Goal: Task Accomplishment & Management: Manage account settings

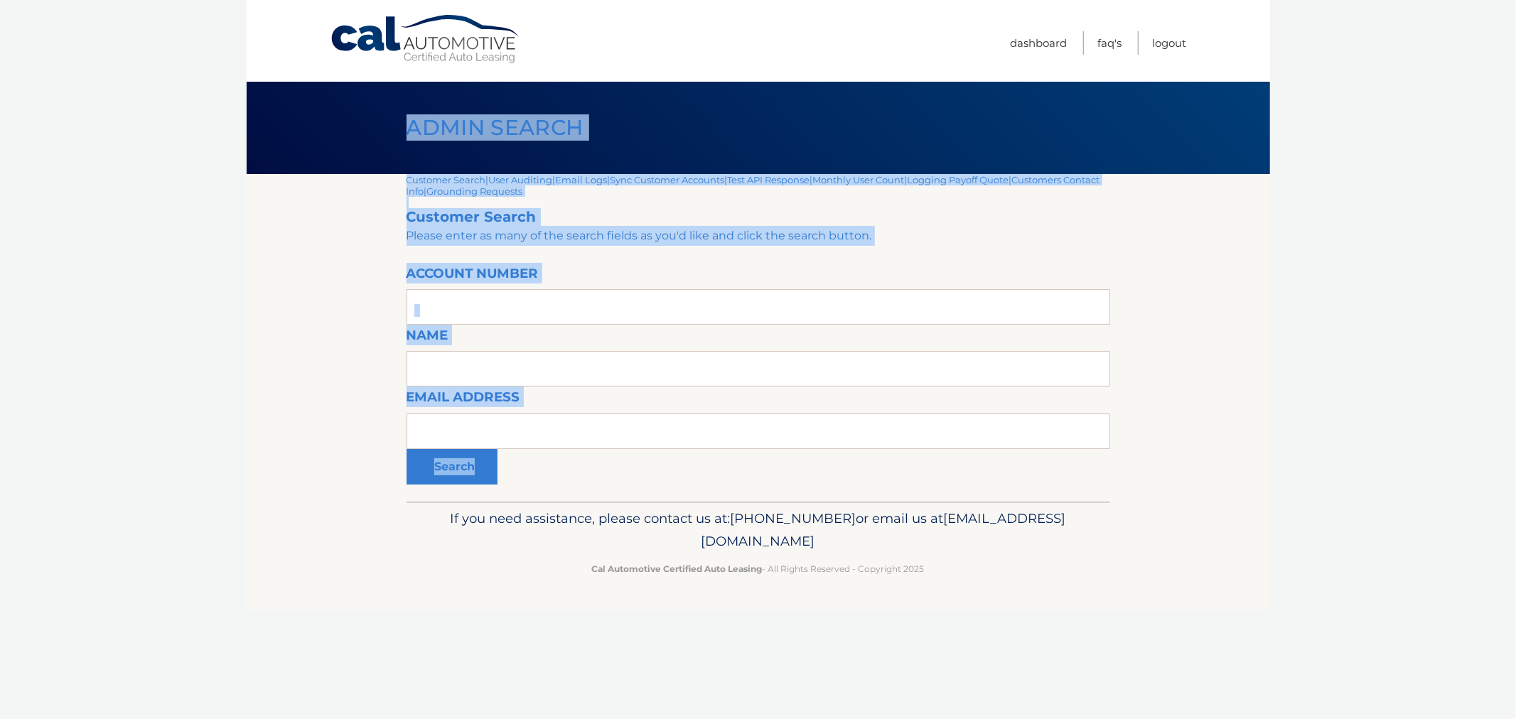
drag, startPoint x: 413, startPoint y: 134, endPoint x: 967, endPoint y: 540, distance: 687.3
click at [959, 517] on div "Cal Automotive Menu Dashboard FAQ's Logout |" at bounding box center [758, 359] width 1023 height 719
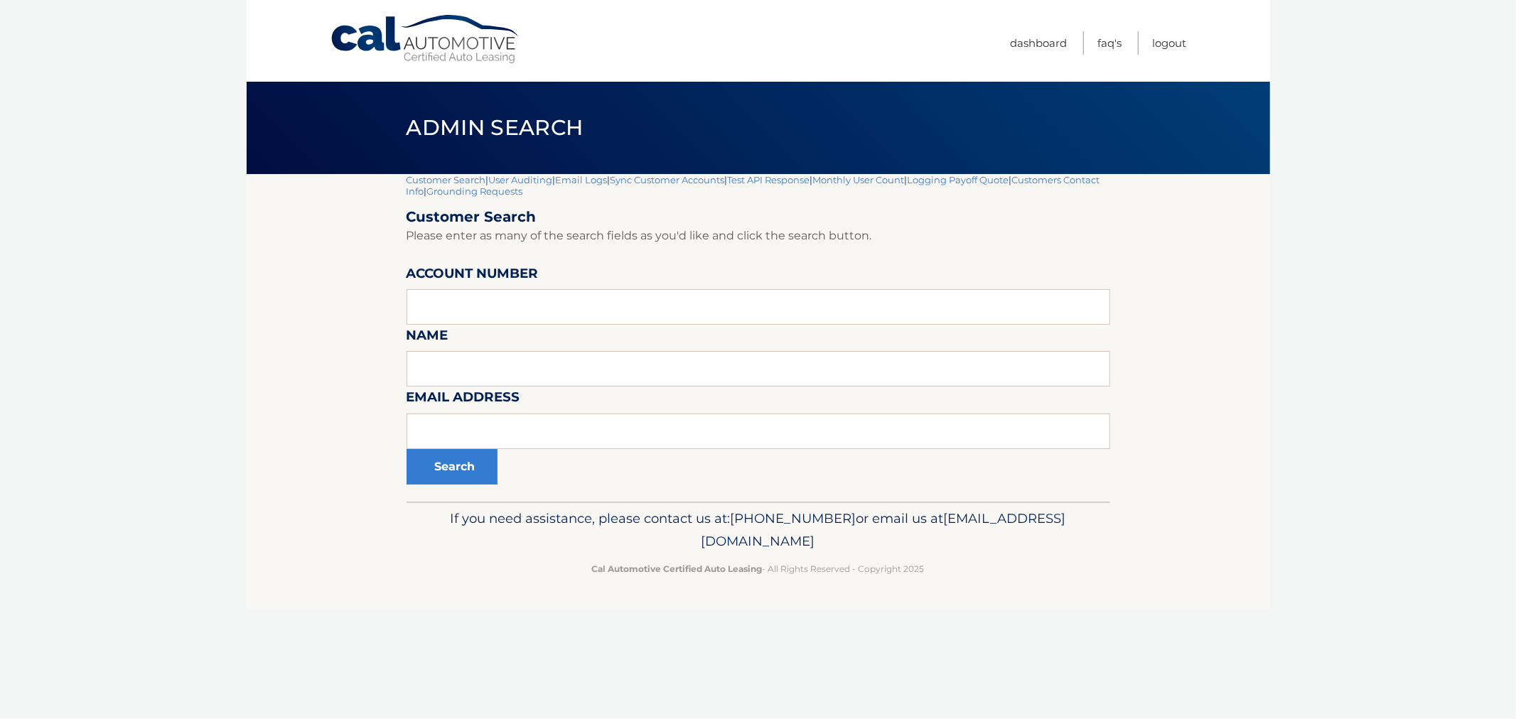
click at [979, 599] on footer "If you need assistance, please contact us at: 609-807-3200 or email us at Custo…" at bounding box center [758, 556] width 1023 height 108
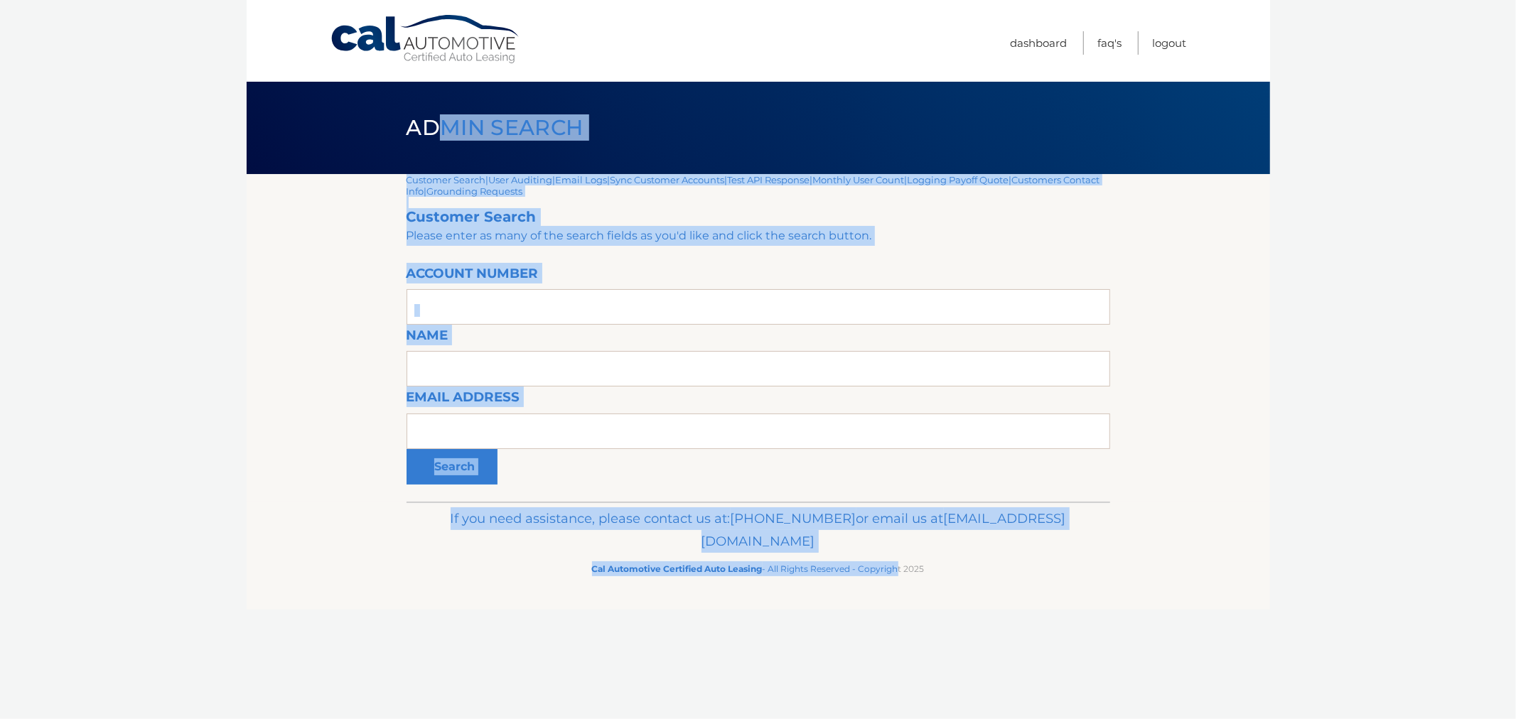
drag, startPoint x: 856, startPoint y: 549, endPoint x: 416, endPoint y: 158, distance: 588.4
click at [425, 165] on div "Cal Automotive Menu Dashboard FAQ's Logout |" at bounding box center [758, 359] width 1023 height 719
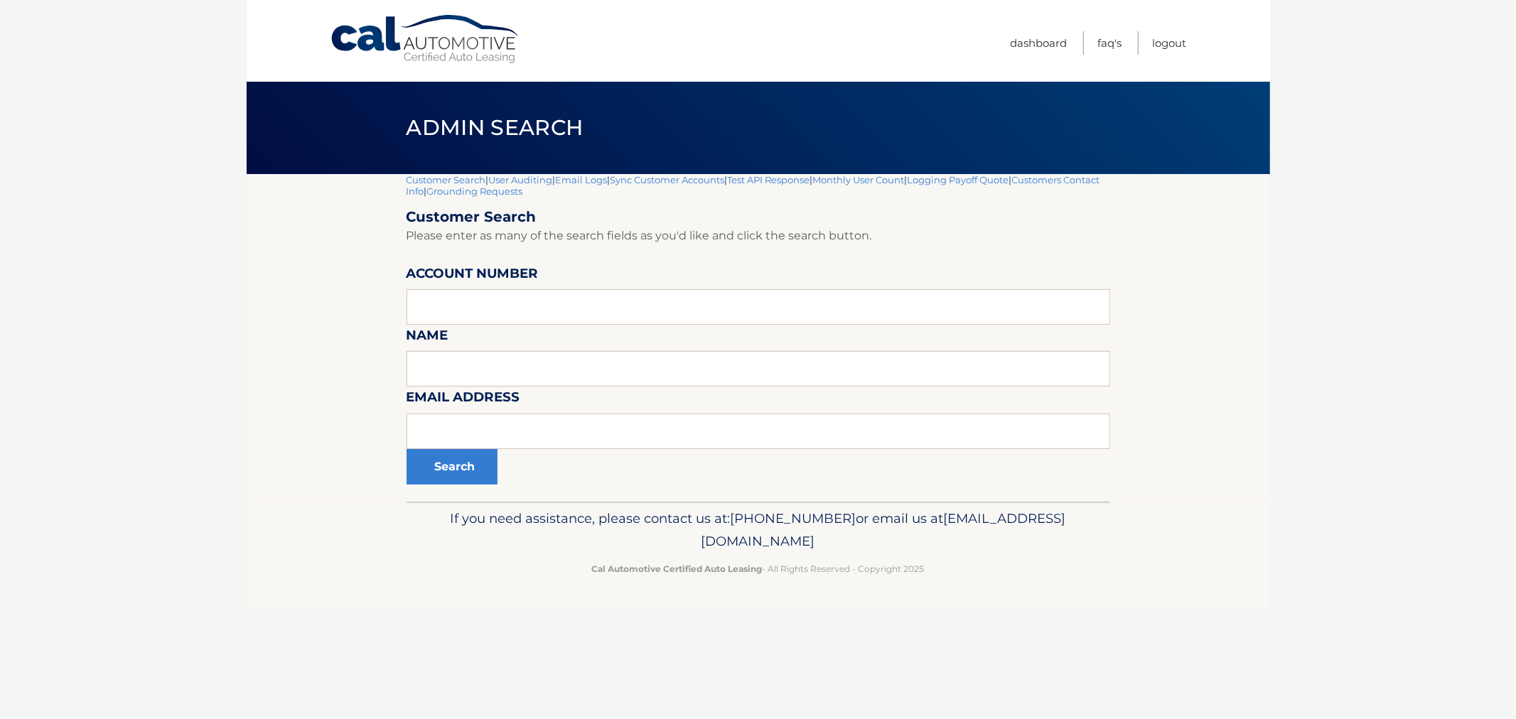
click at [385, 139] on div "Admin Search" at bounding box center [758, 128] width 1023 height 92
click at [566, 431] on input "text" at bounding box center [757, 432] width 703 height 36
click at [675, 321] on input "text" at bounding box center [757, 307] width 703 height 36
type input "44455528834"
click at [406, 449] on button "Search" at bounding box center [451, 467] width 91 height 36
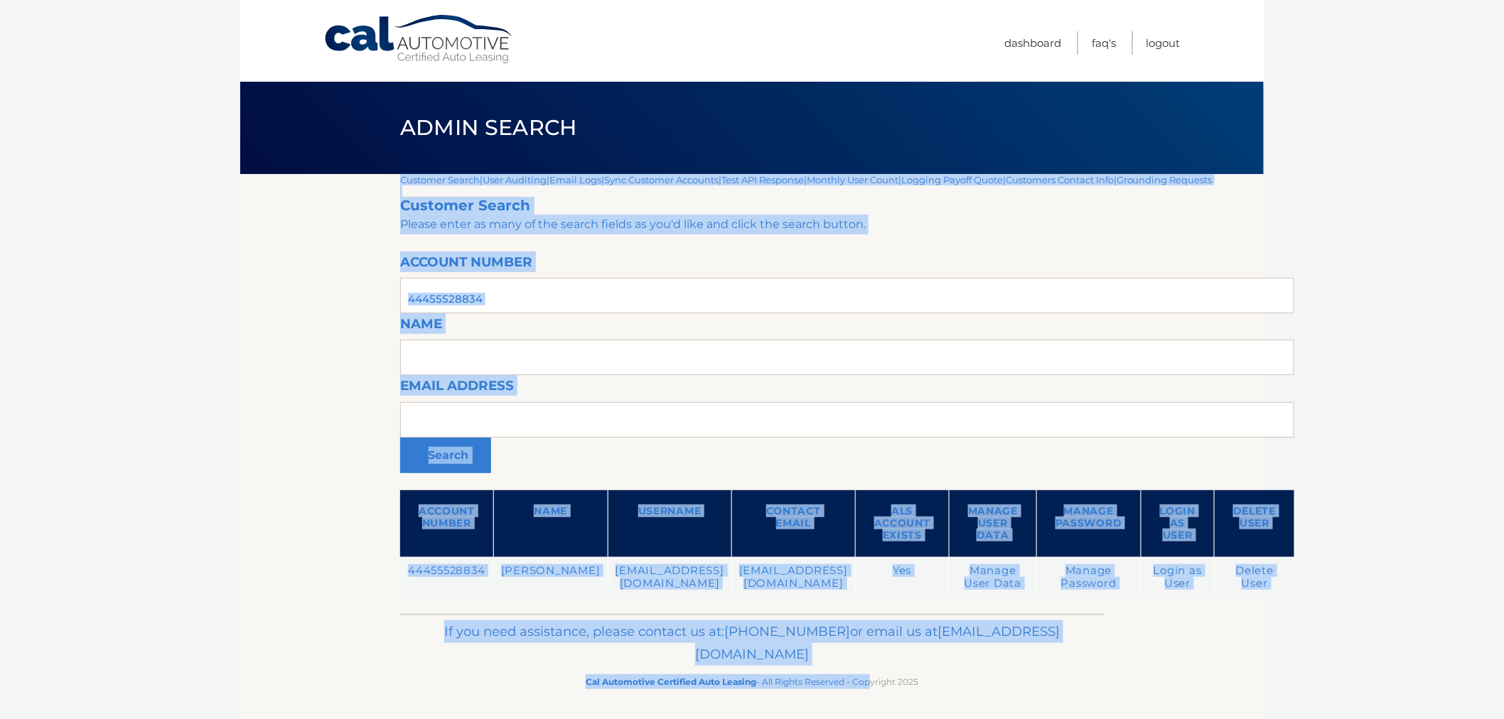
scroll to position [2, 0]
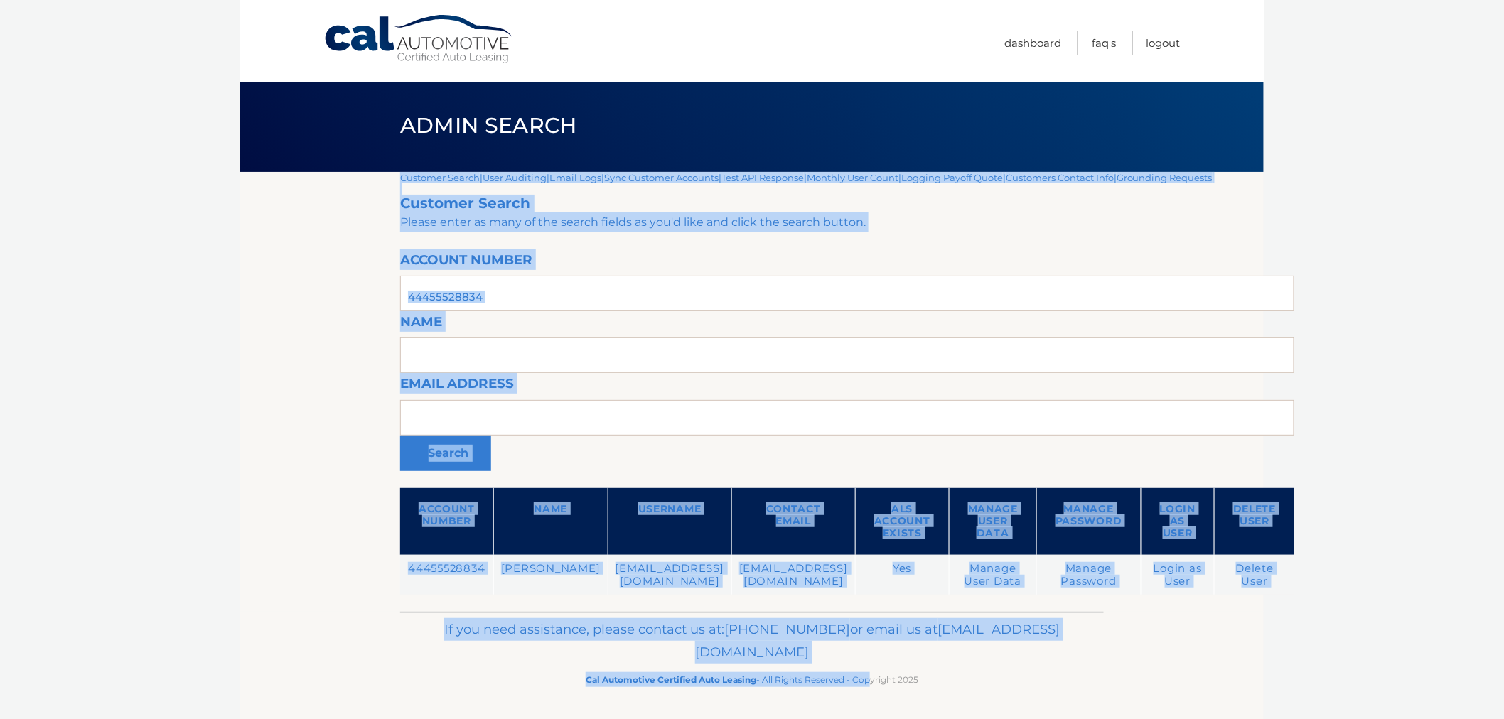
drag, startPoint x: 384, startPoint y: 569, endPoint x: 1092, endPoint y: 735, distance: 726.8
click at [1092, 717] on html "Cal Automotive Menu Dashboard FAQ's Logout" at bounding box center [752, 357] width 1504 height 719
drag, startPoint x: 1010, startPoint y: 701, endPoint x: 1000, endPoint y: 702, distance: 9.3
click at [1009, 701] on footer "If you need assistance, please contact us at: [PHONE_NUMBER] or email us at [EM…" at bounding box center [751, 666] width 1023 height 108
click at [974, 701] on footer "If you need assistance, please contact us at: [PHONE_NUMBER] or email us at [EM…" at bounding box center [751, 666] width 1023 height 108
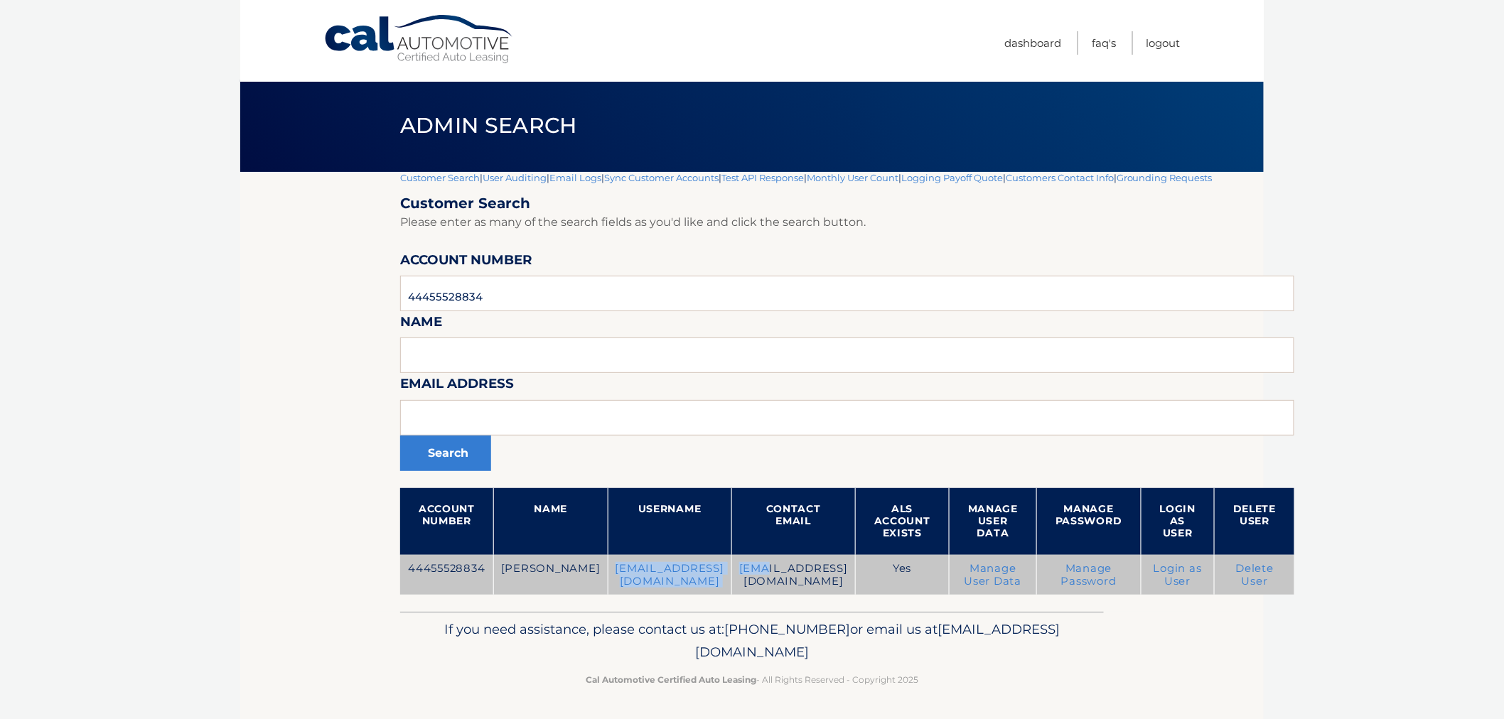
drag, startPoint x: 571, startPoint y: 569, endPoint x: 772, endPoint y: 586, distance: 201.8
click at [772, 586] on tr "44455528834 RENEE ADAMS reneeadams93@gmail.com reneeadams93@gmail.com Yes Manag…" at bounding box center [847, 575] width 894 height 41
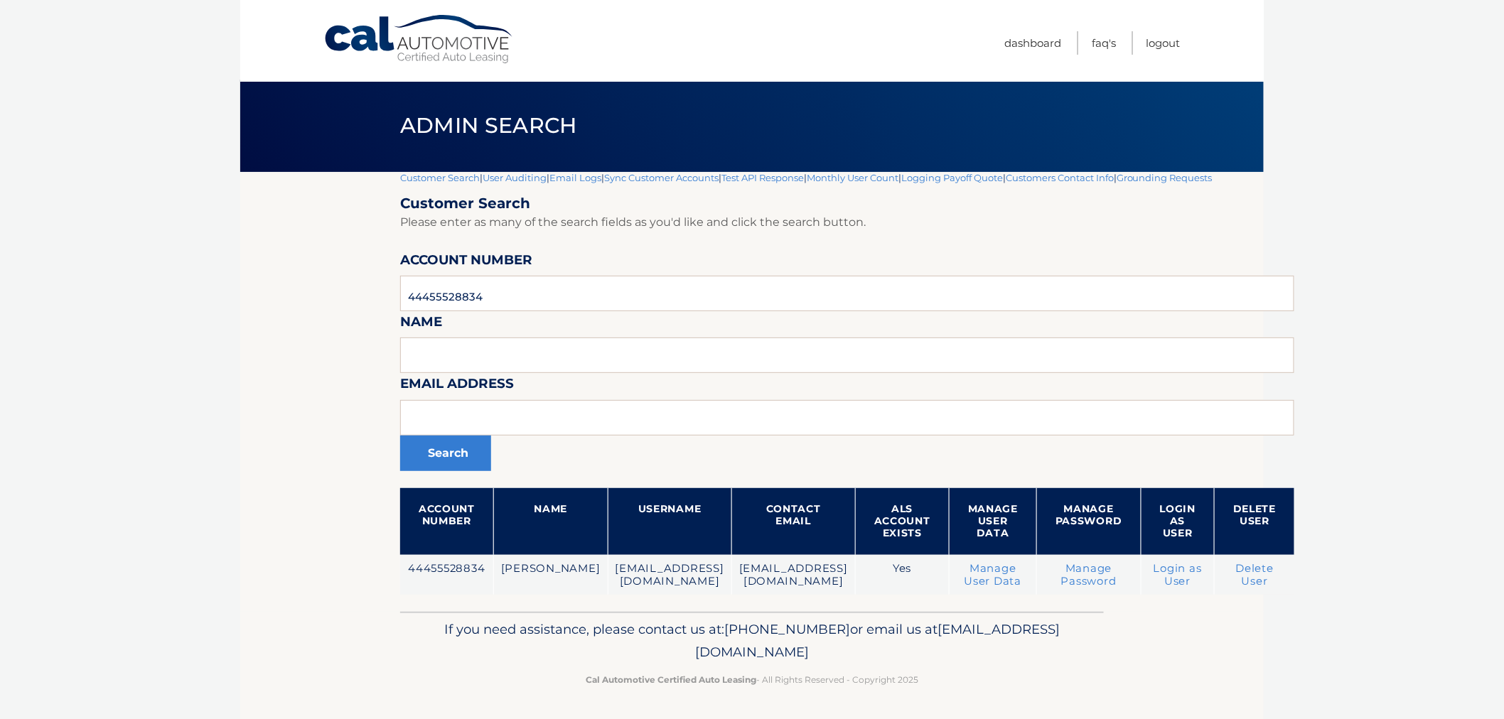
drag, startPoint x: 735, startPoint y: 659, endPoint x: 948, endPoint y: 713, distance: 219.2
click at [736, 659] on p "If you need assistance, please contact us at: 609-807-3200 or email us at Custo…" at bounding box center [751, 640] width 685 height 45
drag, startPoint x: 675, startPoint y: 667, endPoint x: 466, endPoint y: 610, distance: 216.5
click at [466, 610] on div "Cal Automotive Menu Dashboard FAQ's Logout |" at bounding box center [751, 357] width 1023 height 719
click at [466, 610] on div "Customer Search | User Auditing | Email Logs | Sync Customer Accounts | Test AP…" at bounding box center [847, 392] width 894 height 440
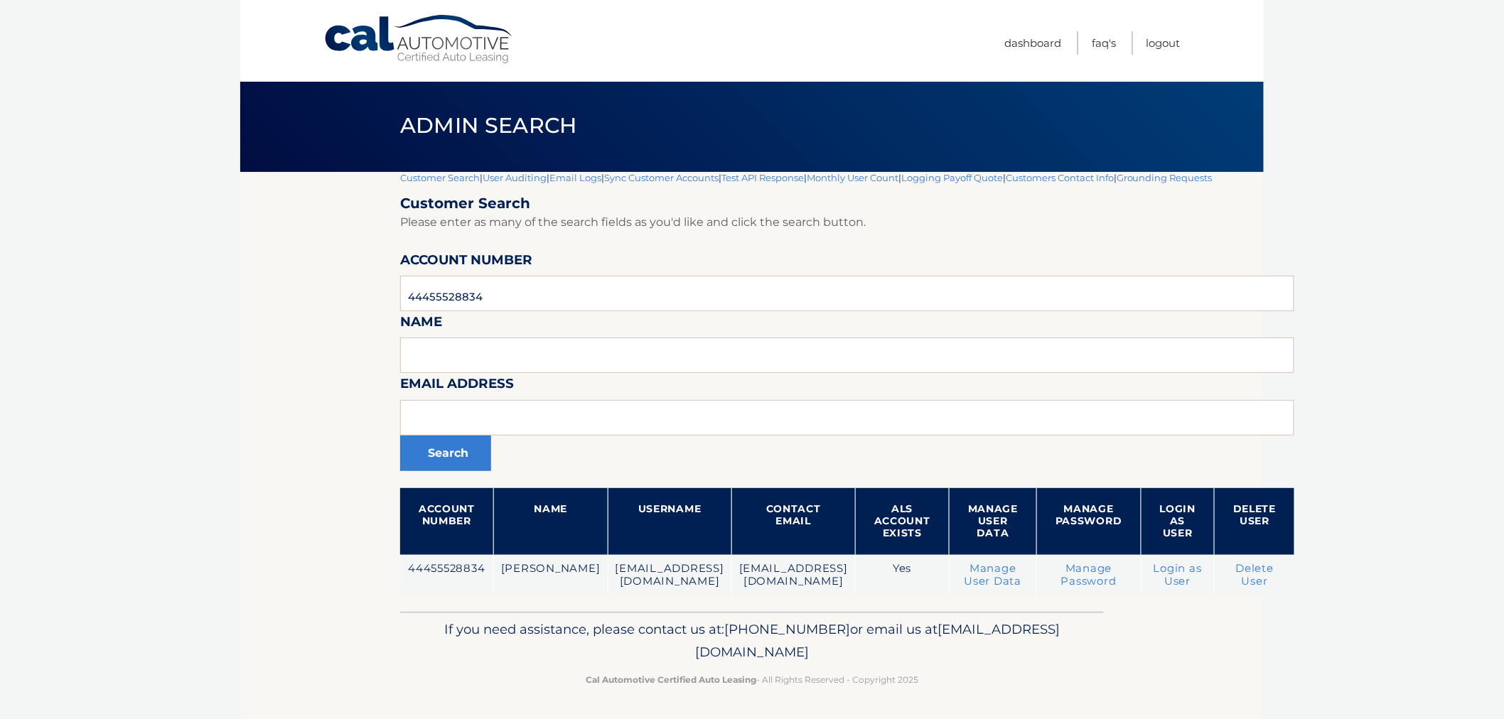
drag, startPoint x: 423, startPoint y: 565, endPoint x: 1084, endPoint y: 706, distance: 674.9
click at [1084, 706] on div "Cal Automotive Menu Dashboard FAQ's Logout |" at bounding box center [751, 357] width 1023 height 719
click at [1064, 694] on footer "If you need assistance, please contact us at: 609-807-3200 or email us at Custo…" at bounding box center [751, 666] width 1023 height 108
drag, startPoint x: 1025, startPoint y: 692, endPoint x: 363, endPoint y: 157, distance: 851.4
click at [368, 173] on div "Cal Automotive Menu Dashboard FAQ's Logout |" at bounding box center [751, 357] width 1023 height 719
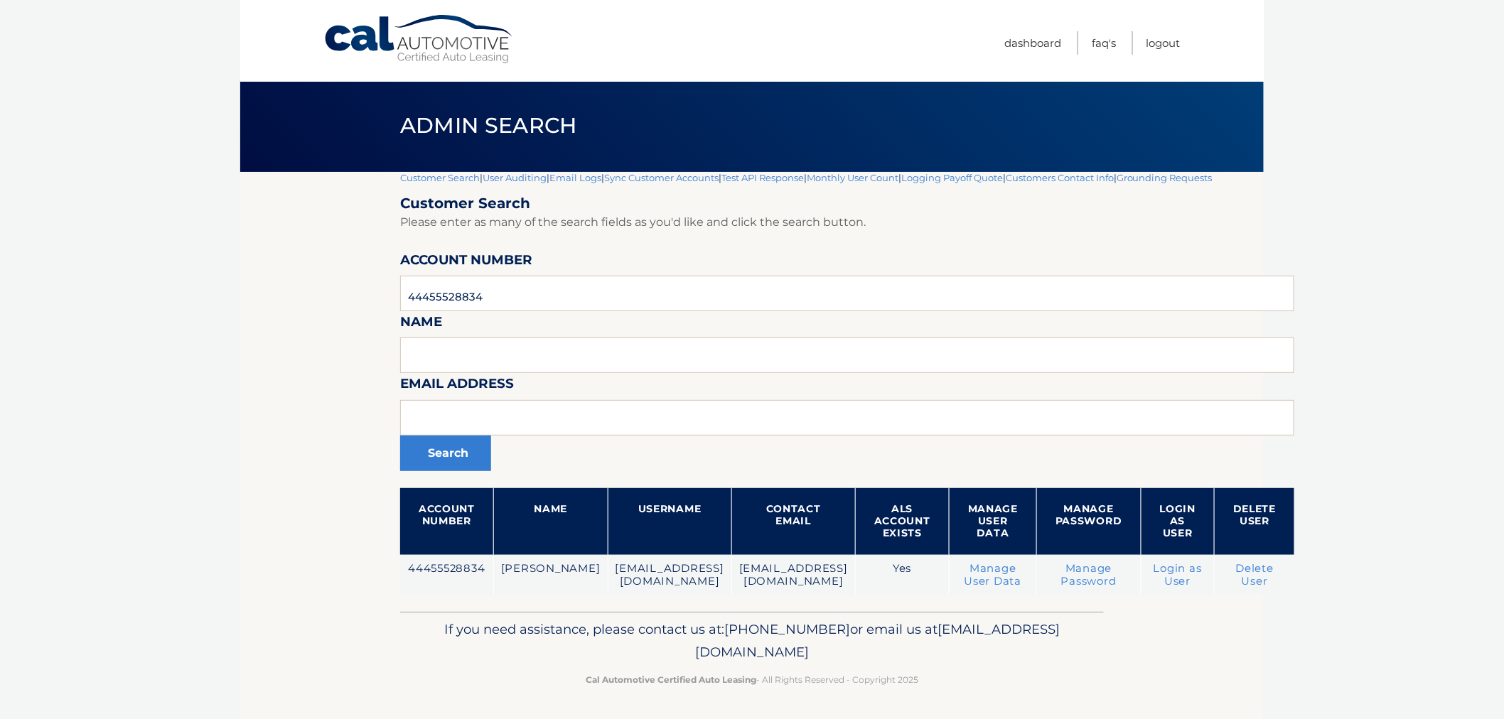
click at [357, 123] on div "Admin Search" at bounding box center [751, 126] width 1023 height 92
drag, startPoint x: 514, startPoint y: 195, endPoint x: 998, endPoint y: 697, distance: 697.5
click at [995, 686] on div "Cal Automotive Menu Dashboard FAQ's Logout |" at bounding box center [751, 357] width 1023 height 719
drag, startPoint x: 998, startPoint y: 697, endPoint x: 997, endPoint y: 689, distance: 7.9
click at [998, 697] on footer "If you need assistance, please contact us at: 609-807-3200 or email us at Custo…" at bounding box center [751, 666] width 1023 height 108
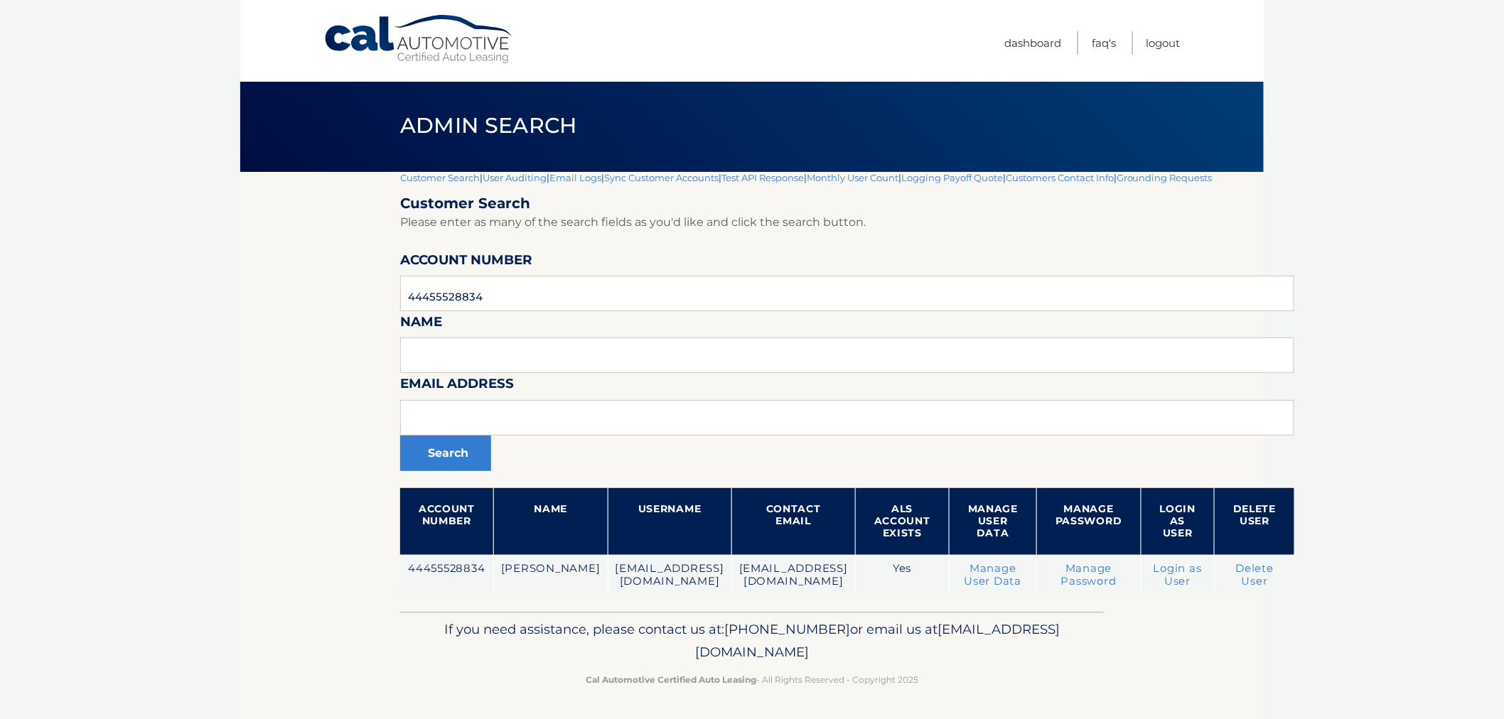
click at [996, 688] on div "If you need assistance, please contact us at: 609-807-3200 or email us at Custo…" at bounding box center [751, 652] width 703 height 80
drag, startPoint x: 985, startPoint y: 686, endPoint x: 351, endPoint y: 131, distance: 842.4
click at [351, 131] on div "Cal Automotive Menu Dashboard FAQ's Logout |" at bounding box center [751, 357] width 1023 height 719
click at [351, 130] on div "Admin Search" at bounding box center [751, 126] width 1023 height 92
click at [979, 689] on div "If you need assistance, please contact us at: 609-807-3200 or email us at Custo…" at bounding box center [751, 652] width 703 height 80
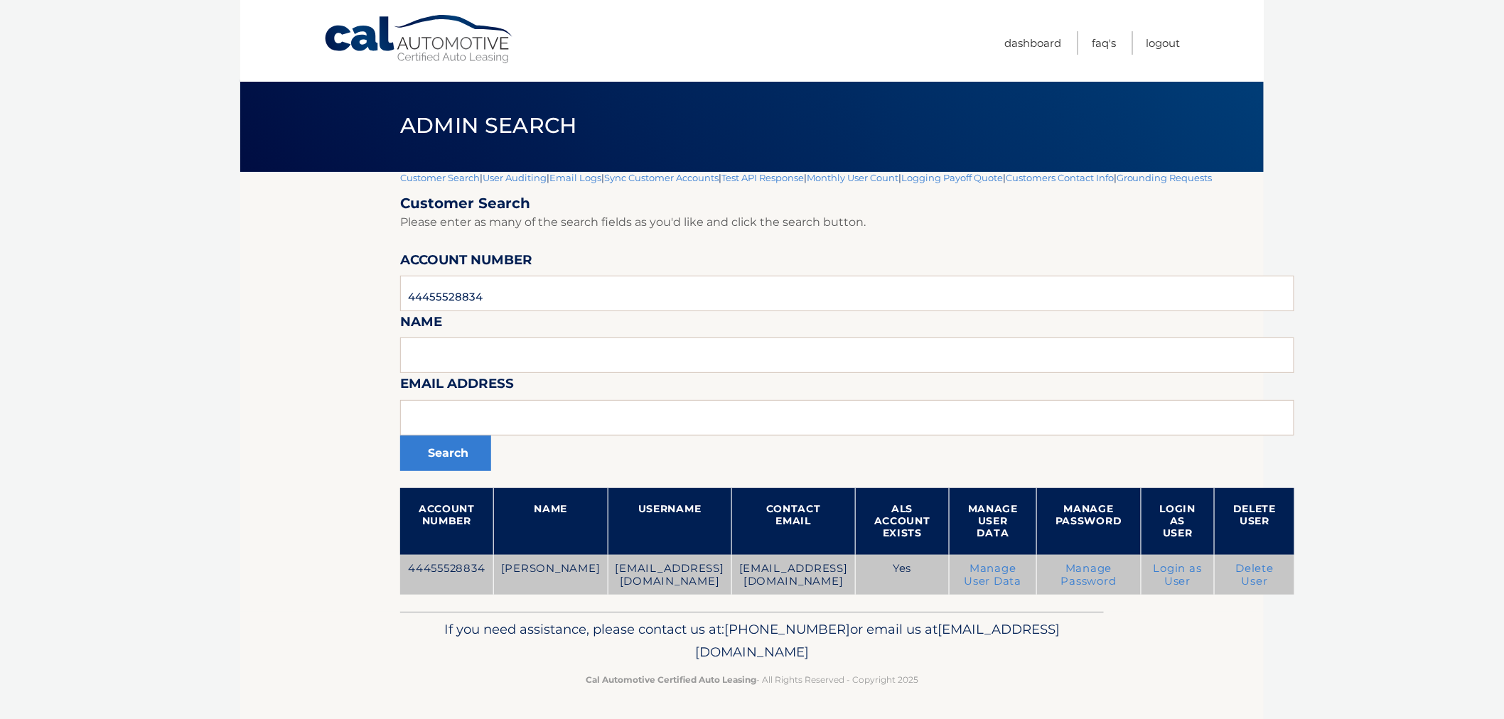
click at [1274, 584] on link "Delete User" at bounding box center [1255, 575] width 38 height 26
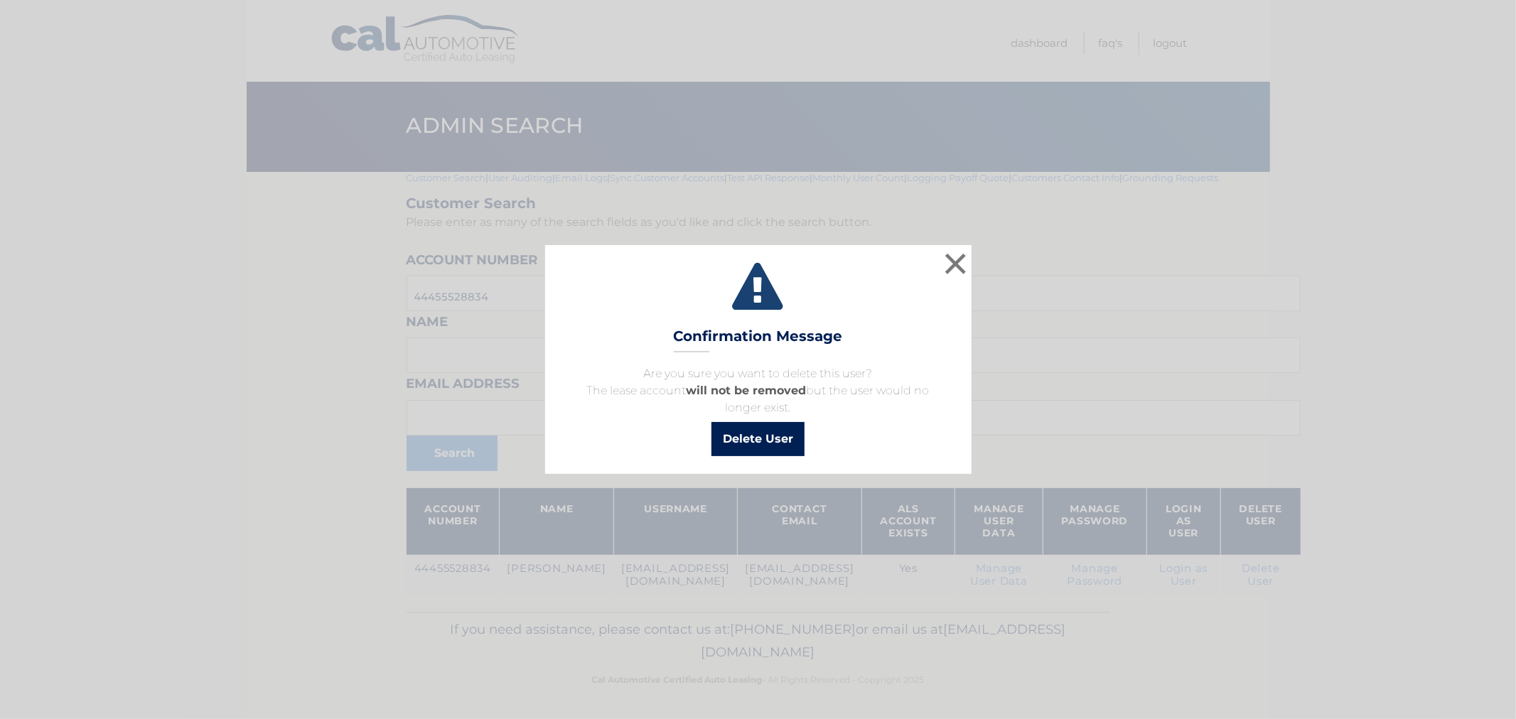
click at [789, 442] on button "Delete User" at bounding box center [757, 439] width 93 height 34
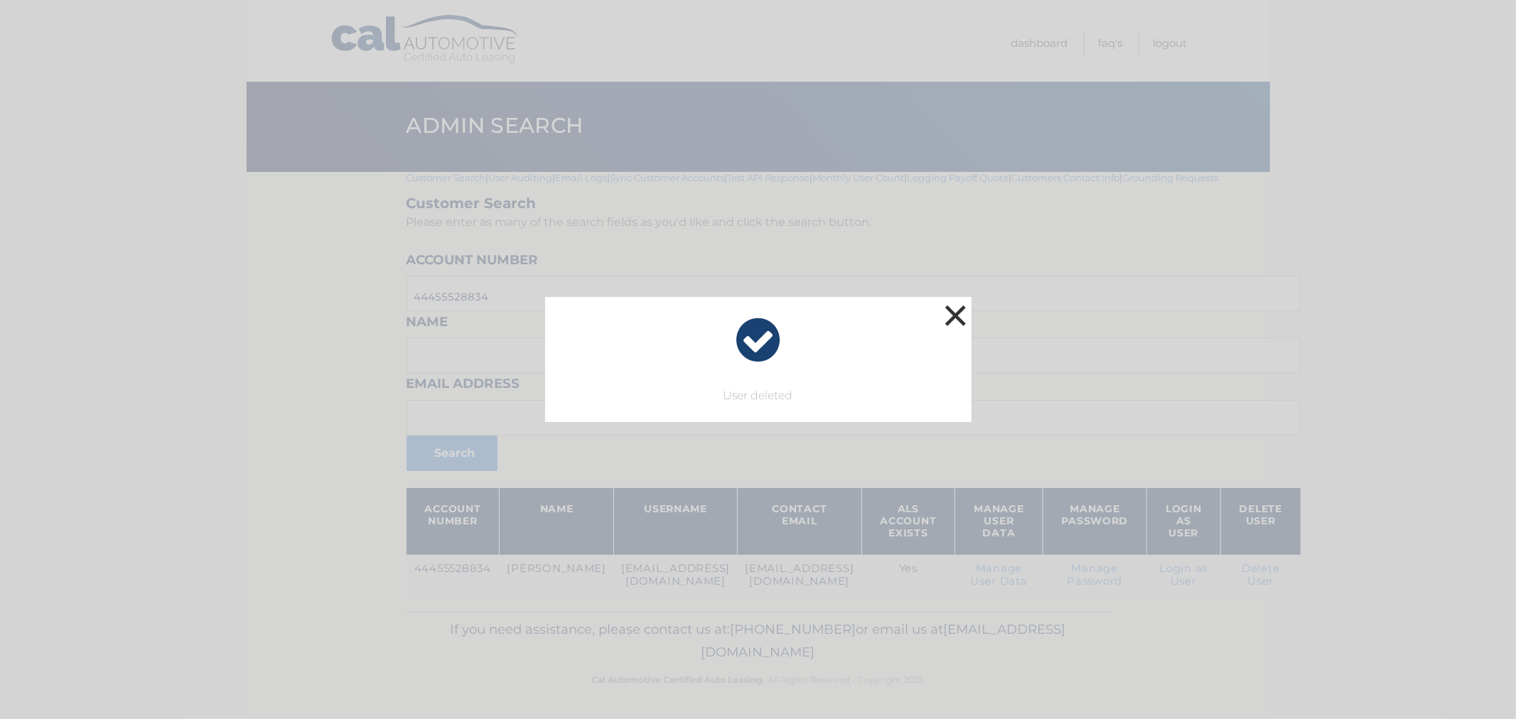
click at [956, 317] on button "×" at bounding box center [955, 315] width 28 height 28
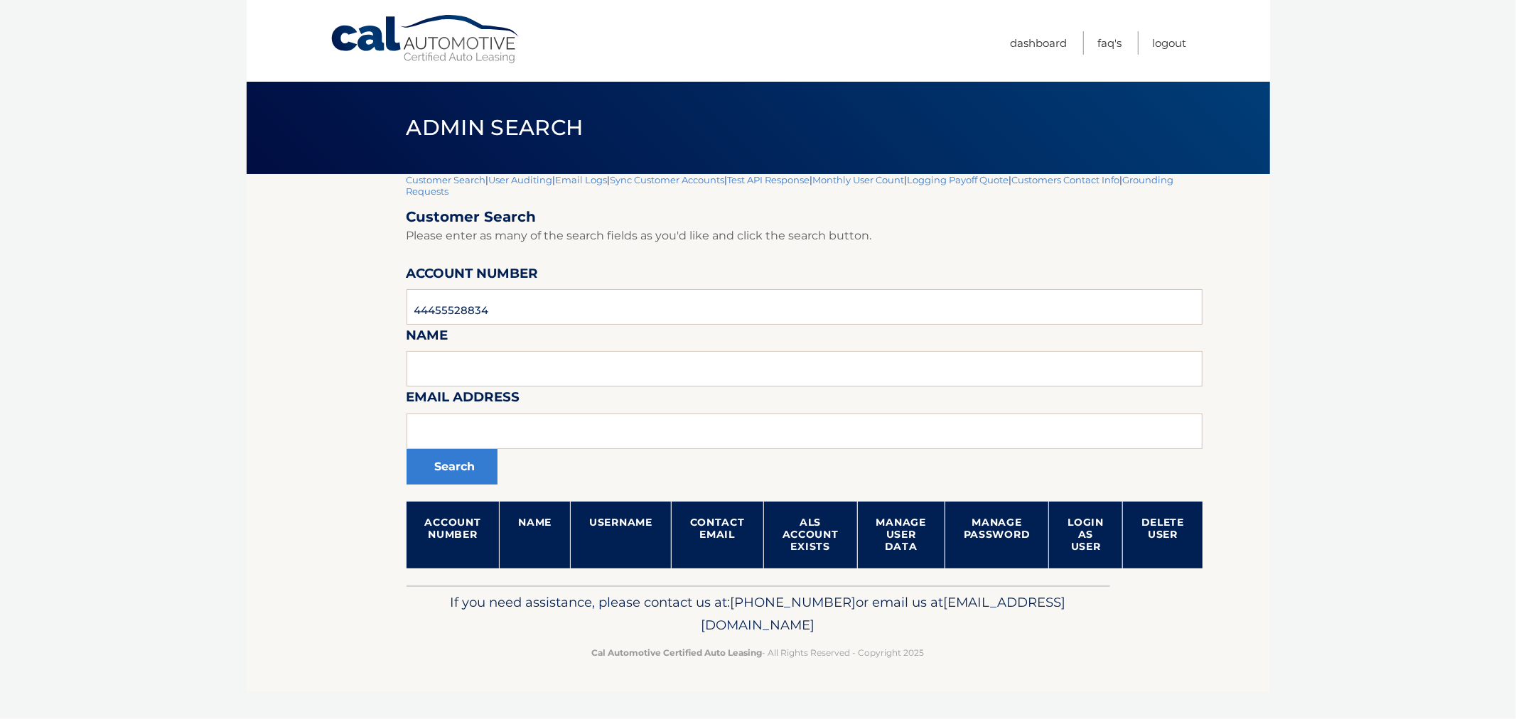
click at [417, 179] on link "Customer Search" at bounding box center [446, 179] width 80 height 11
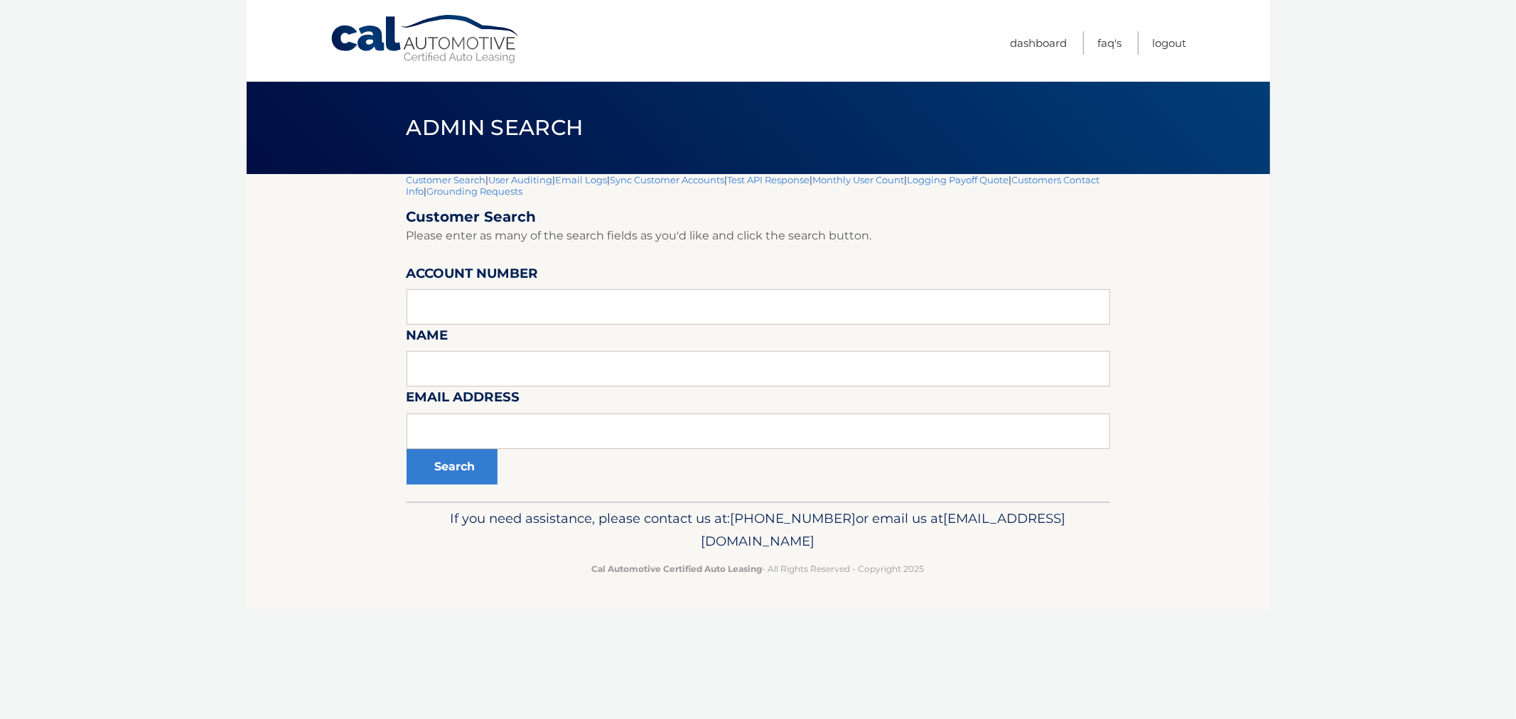
drag, startPoint x: 652, startPoint y: 417, endPoint x: 360, endPoint y: 131, distance: 408.5
click at [360, 131] on div "Cal Automotive Menu Dashboard FAQ's Logout |" at bounding box center [758, 359] width 1023 height 719
click at [360, 129] on div "Admin Search" at bounding box center [758, 128] width 1023 height 92
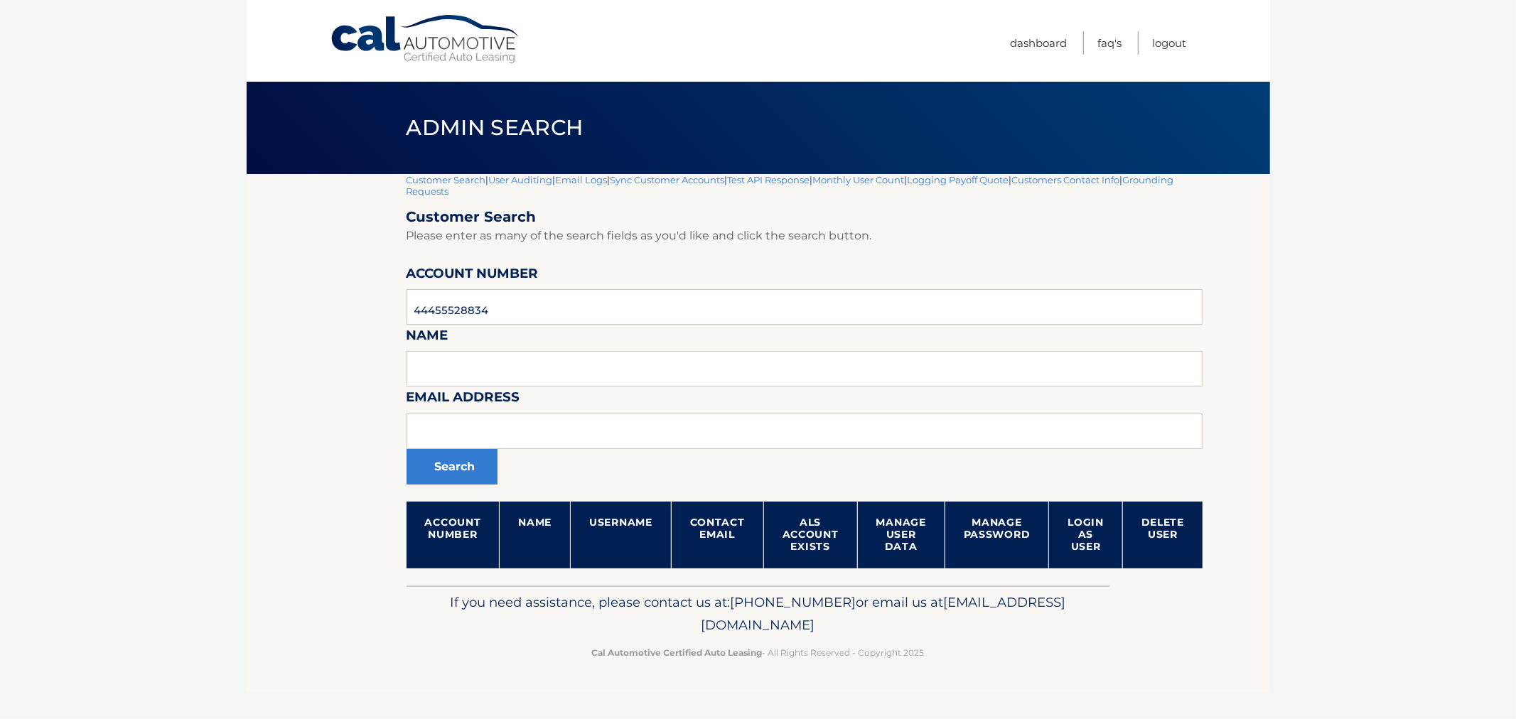
drag, startPoint x: 536, startPoint y: 286, endPoint x: 517, endPoint y: 291, distance: 19.3
click at [517, 263] on div "Account Number 44455528834" at bounding box center [804, 263] width 797 height 0
drag, startPoint x: 519, startPoint y: 308, endPoint x: 514, endPoint y: 325, distance: 17.8
click at [328, 294] on section "Customer Search | User Auditing | Email Logs | Sync Customer Accounts | Test AP…" at bounding box center [758, 379] width 1023 height 411
